Goal: Task Accomplishment & Management: Complete application form

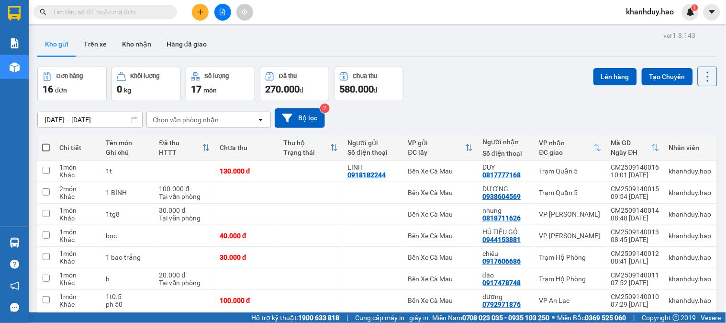
click at [199, 9] on icon "plus" at bounding box center [200, 12] width 7 height 7
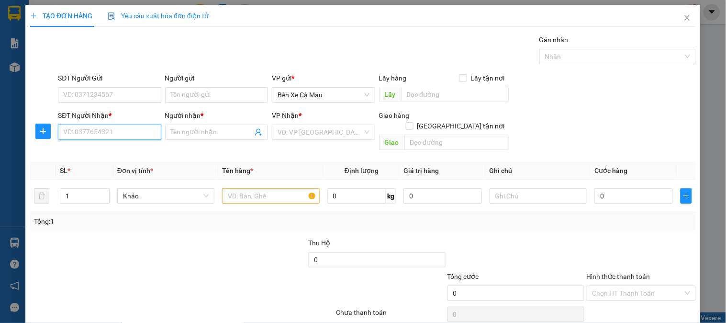
click at [112, 136] on input "SĐT Người Nhận *" at bounding box center [109, 131] width 103 height 15
click at [115, 144] on div "0766696666 - HIÊN" at bounding box center [108, 151] width 102 height 15
type input "0766696666"
type input "HIÊN"
checkbox input "true"
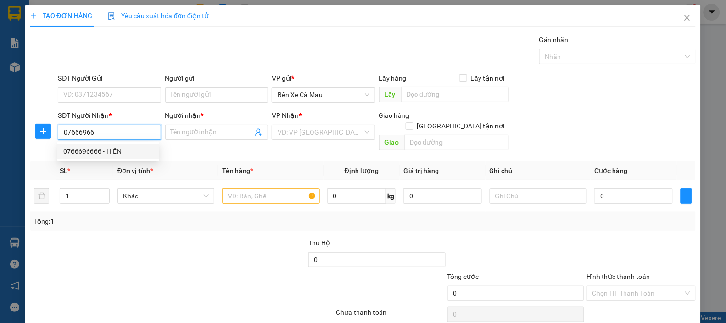
type input "QUẬN [GEOGRAPHIC_DATA]"
type input "50.000"
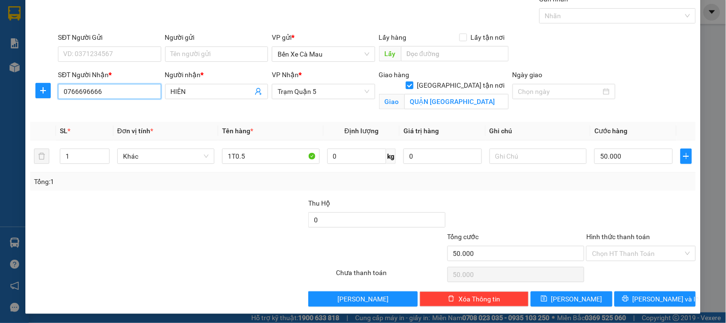
scroll to position [43, 0]
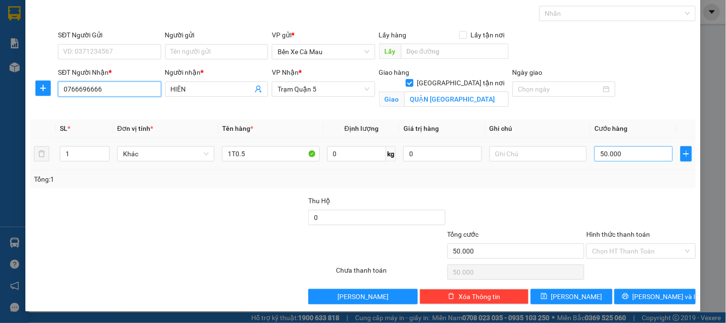
type input "0766696666"
click at [629, 160] on input "50.000" at bounding box center [633, 153] width 78 height 15
type input "0"
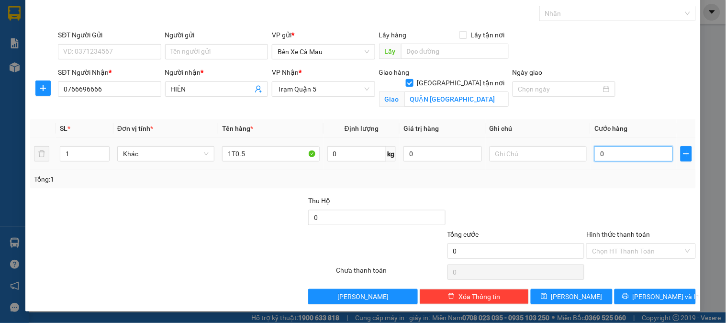
type input "004"
type input "4"
type input "40"
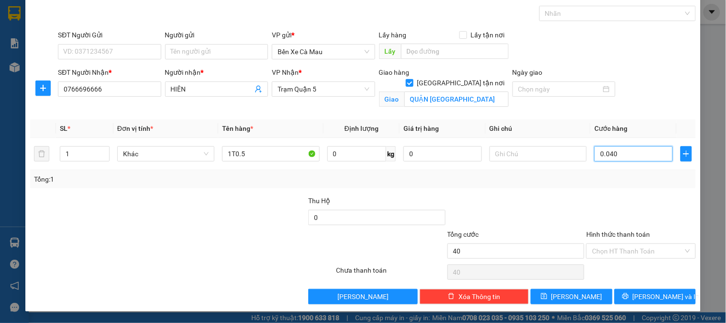
type input "0.040"
click at [625, 83] on div "SĐT Người Nhận * 0766696666 Người nhận * HIÊN VP Nhận * Trạm [GEOGRAPHIC_DATA] …" at bounding box center [377, 89] width 642 height 45
type input "40.000"
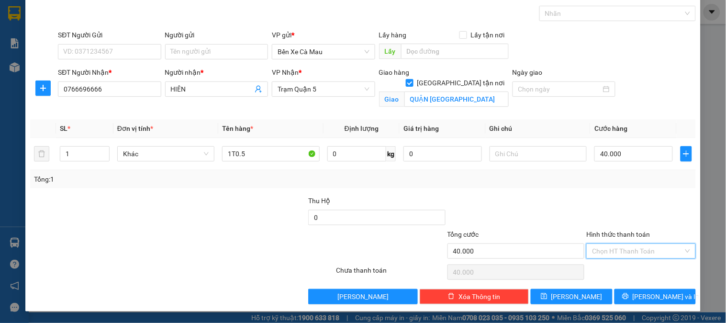
click at [625, 251] on input "Hình thức thanh toán" at bounding box center [637, 251] width 91 height 14
click at [628, 225] on div at bounding box center [640, 211] width 111 height 33
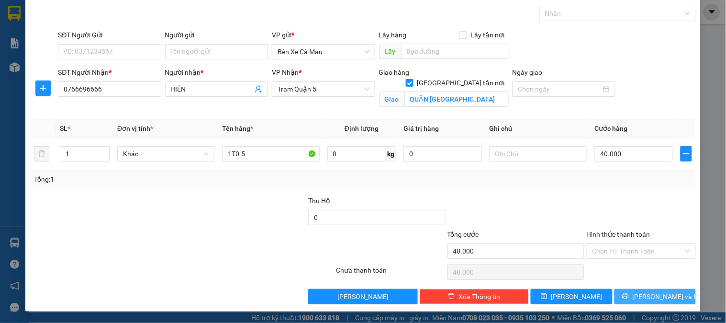
click at [666, 301] on span "[PERSON_NAME] và In" at bounding box center [666, 296] width 67 height 11
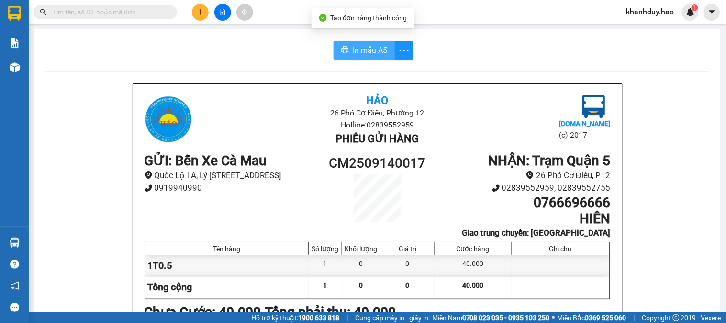
click at [378, 53] on span "In mẫu A5" at bounding box center [370, 50] width 34 height 12
